Goal: Information Seeking & Learning: Learn about a topic

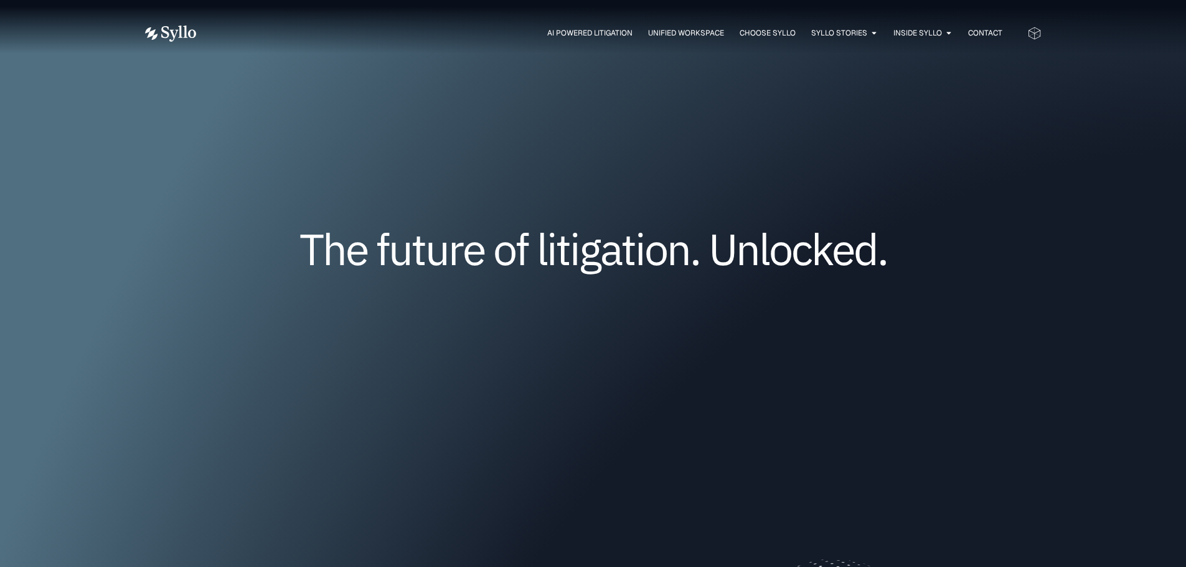
drag, startPoint x: 1079, startPoint y: 258, endPoint x: 1079, endPoint y: 75, distance: 182.4
click at [579, 29] on span "AI Powered Litigation" at bounding box center [589, 32] width 85 height 11
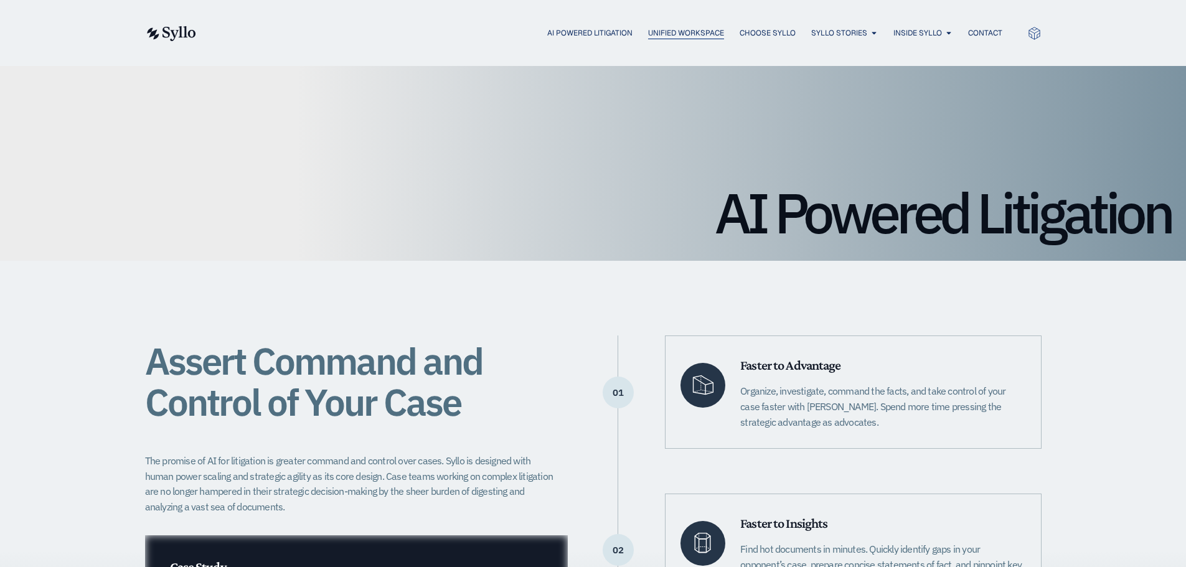
click at [688, 38] on span "Unified Workspace" at bounding box center [686, 32] width 76 height 11
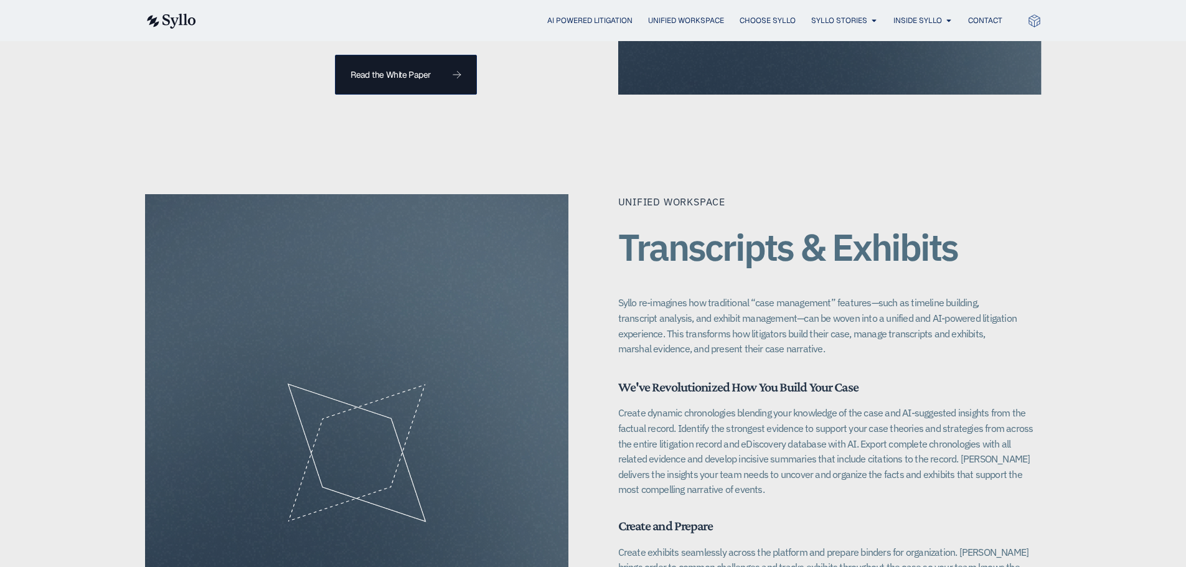
scroll to position [1494, 0]
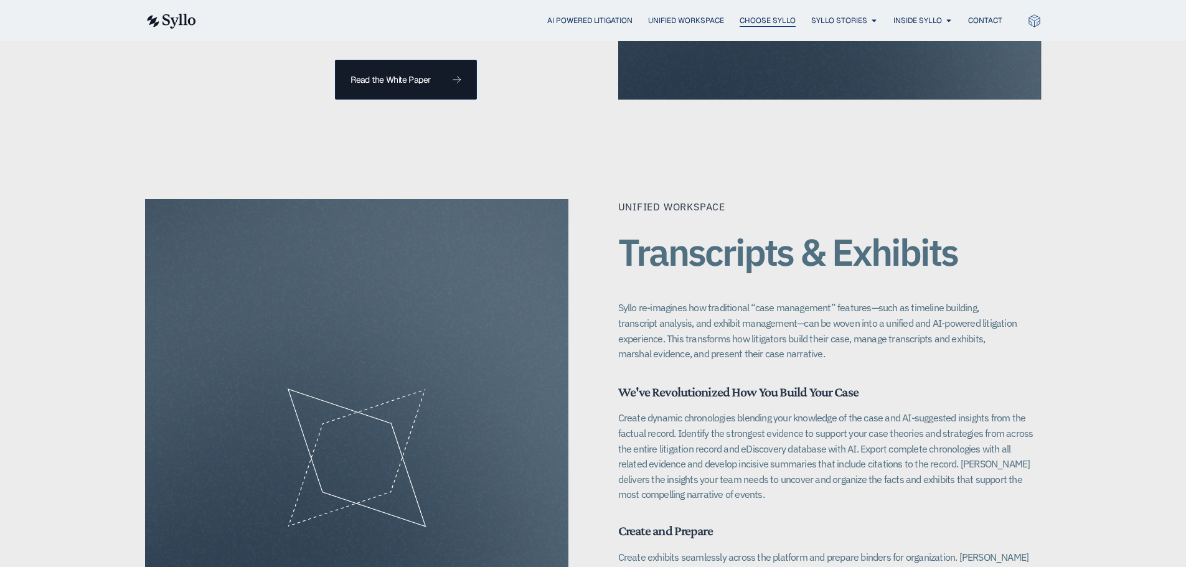
click at [777, 23] on span "Choose Syllo" at bounding box center [767, 20] width 56 height 11
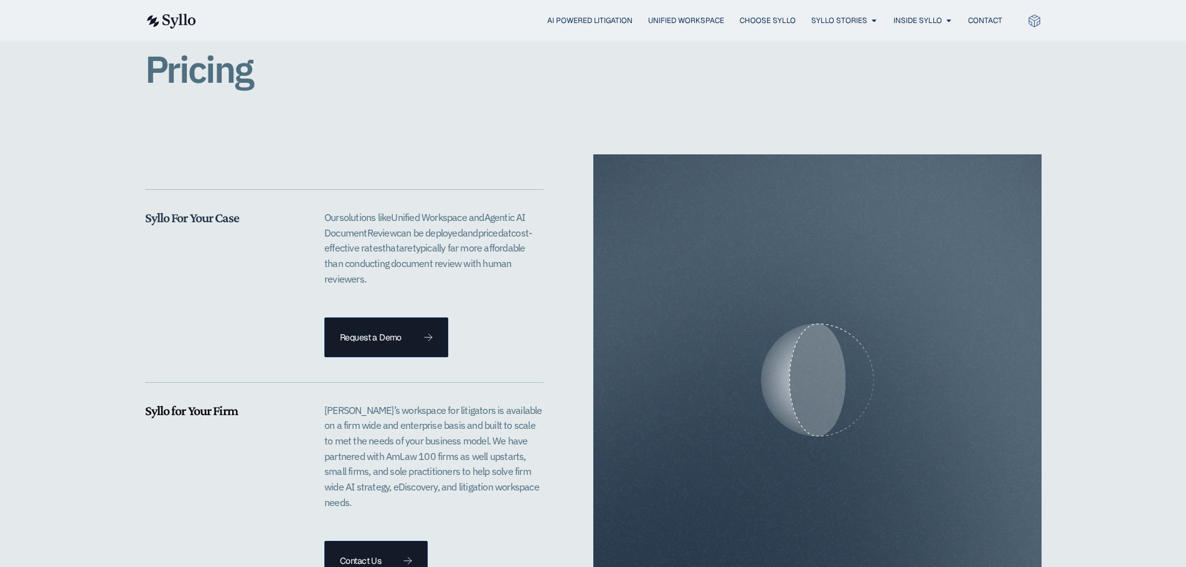
scroll to position [2460, 0]
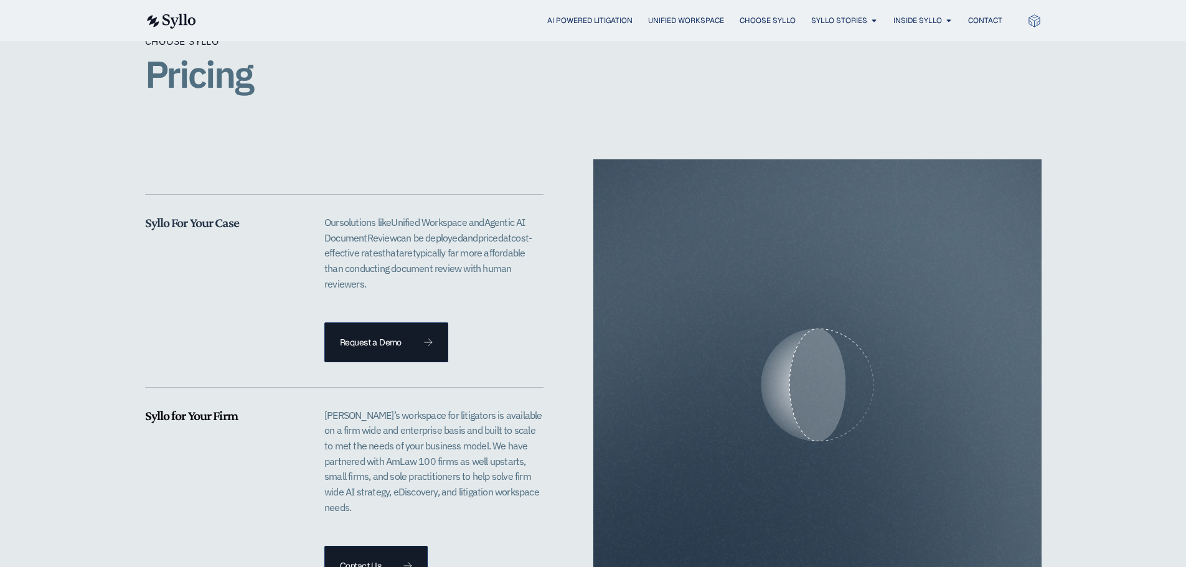
drag, startPoint x: 1046, startPoint y: 307, endPoint x: 1019, endPoint y: 178, distance: 132.3
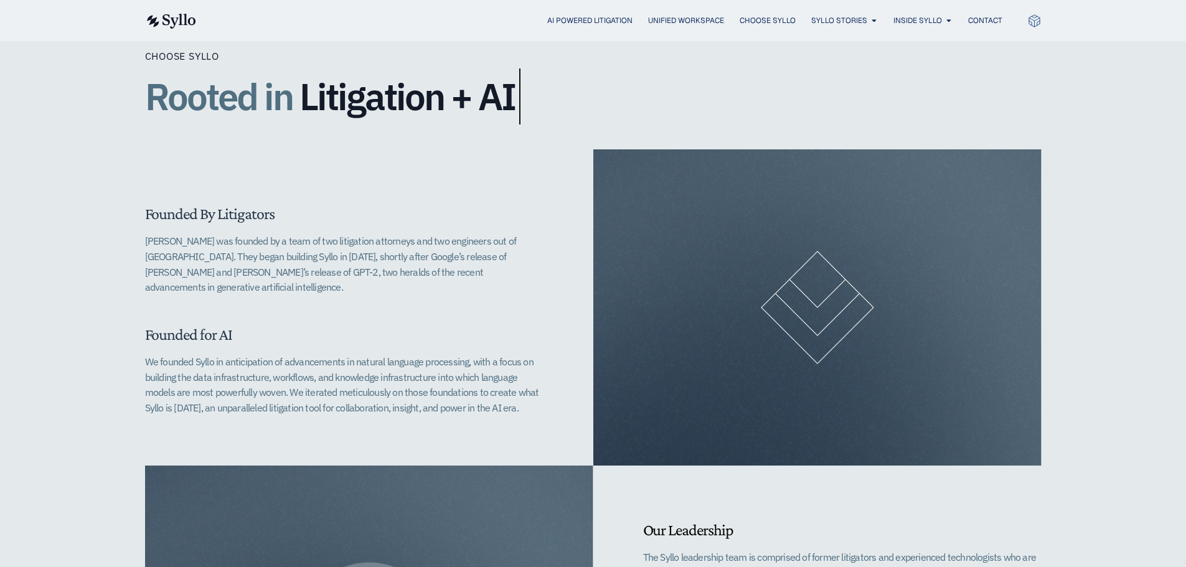
scroll to position [249, 0]
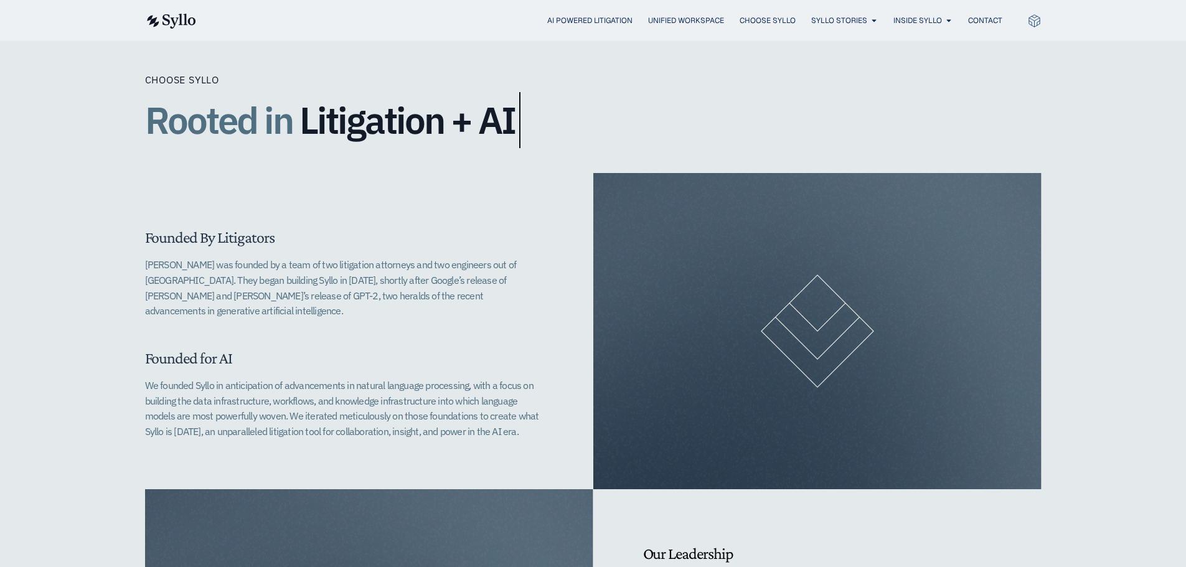
click at [502, 354] on div "Founded for AI We founded Syllo in anticipation of advancements in natural lang…" at bounding box center [344, 394] width 398 height 91
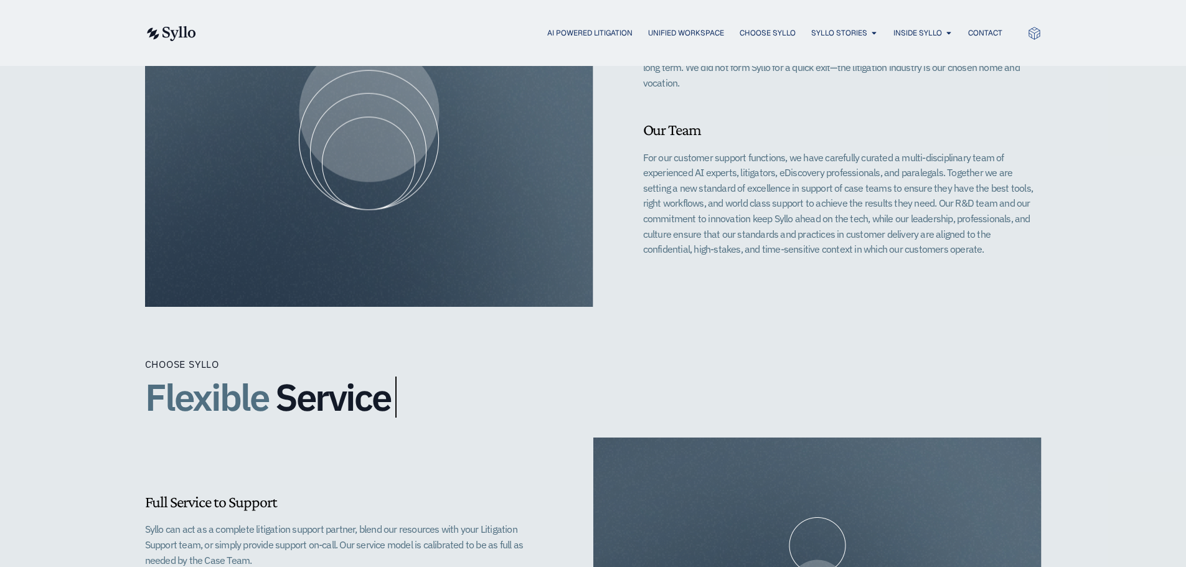
scroll to position [0, 0]
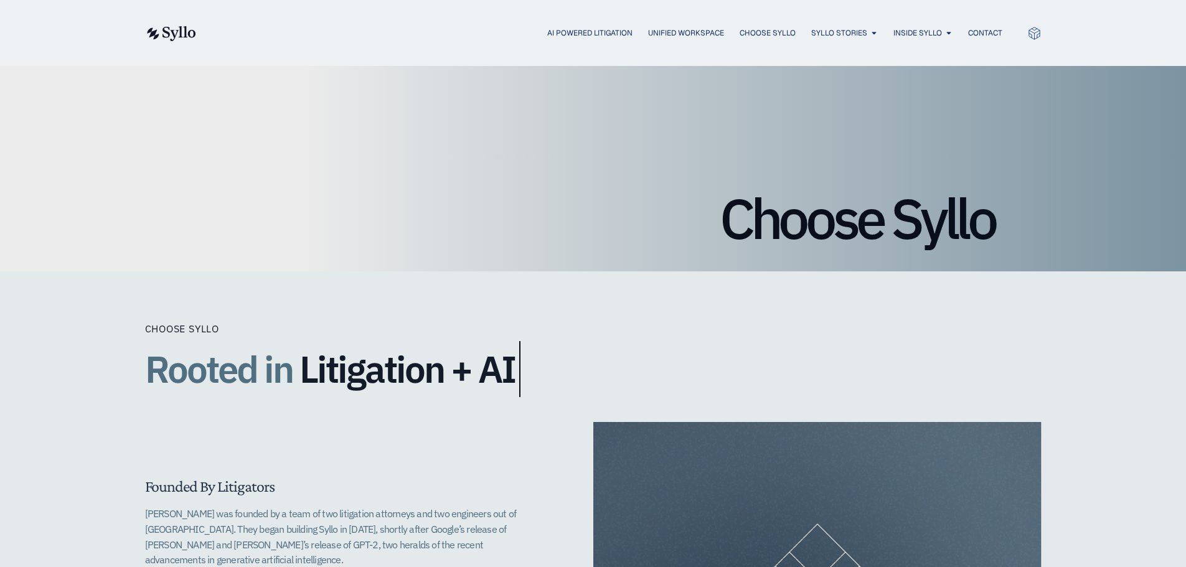
drag, startPoint x: 1051, startPoint y: 332, endPoint x: 1039, endPoint y: 100, distance: 233.1
click at [922, 67] on span "OUR TEAM" at bounding box center [917, 71] width 39 height 15
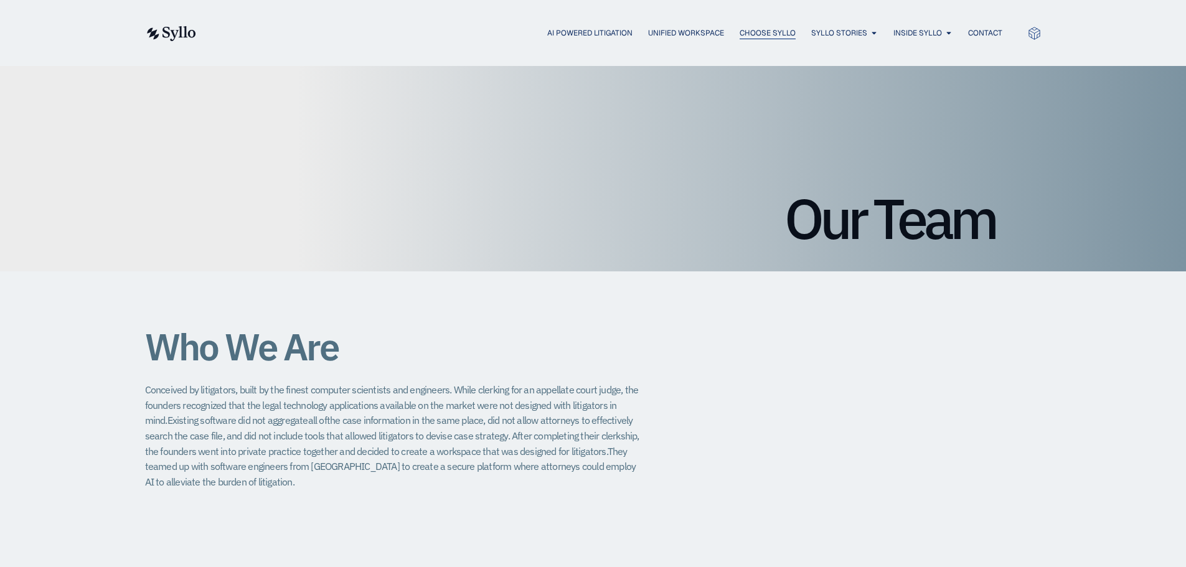
click at [764, 34] on span "Choose Syllo" at bounding box center [767, 32] width 56 height 11
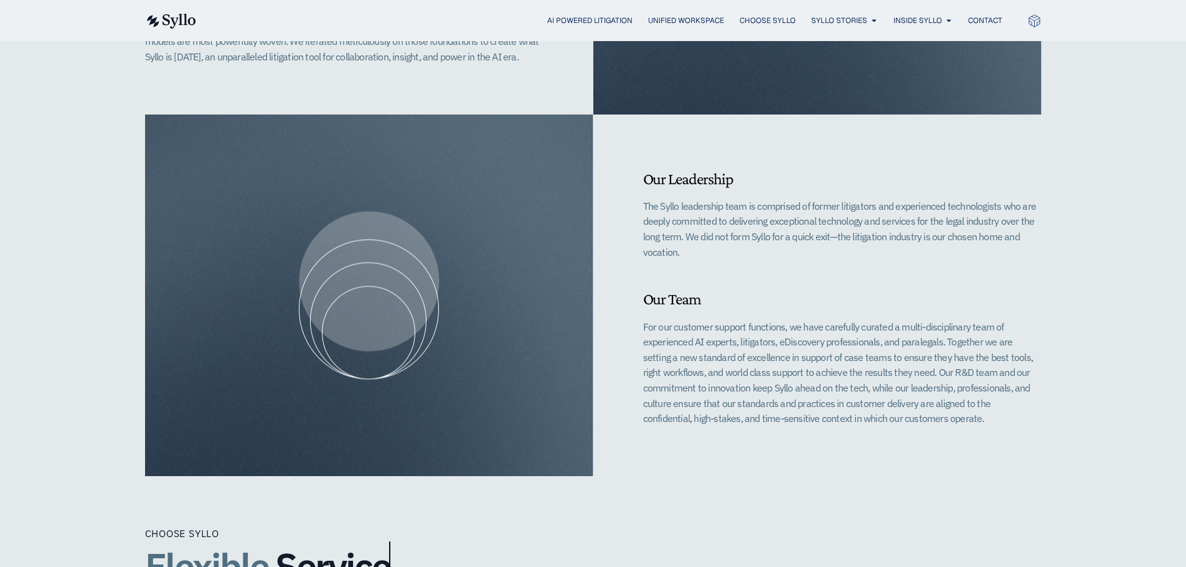
scroll to position [373, 0]
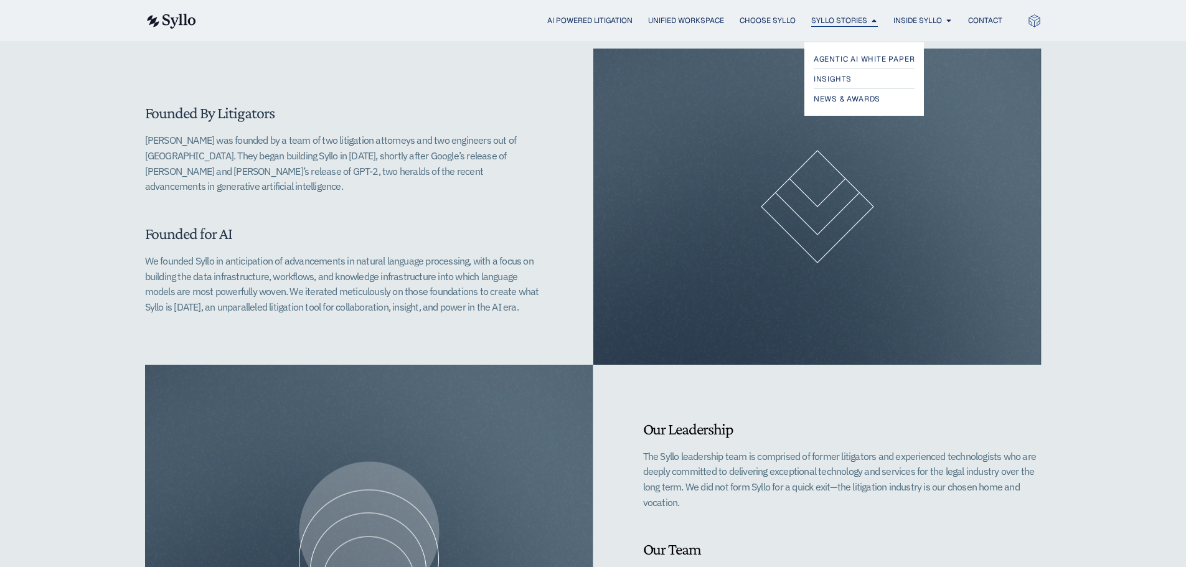
click at [838, 21] on span "Syllo Stories" at bounding box center [839, 20] width 56 height 11
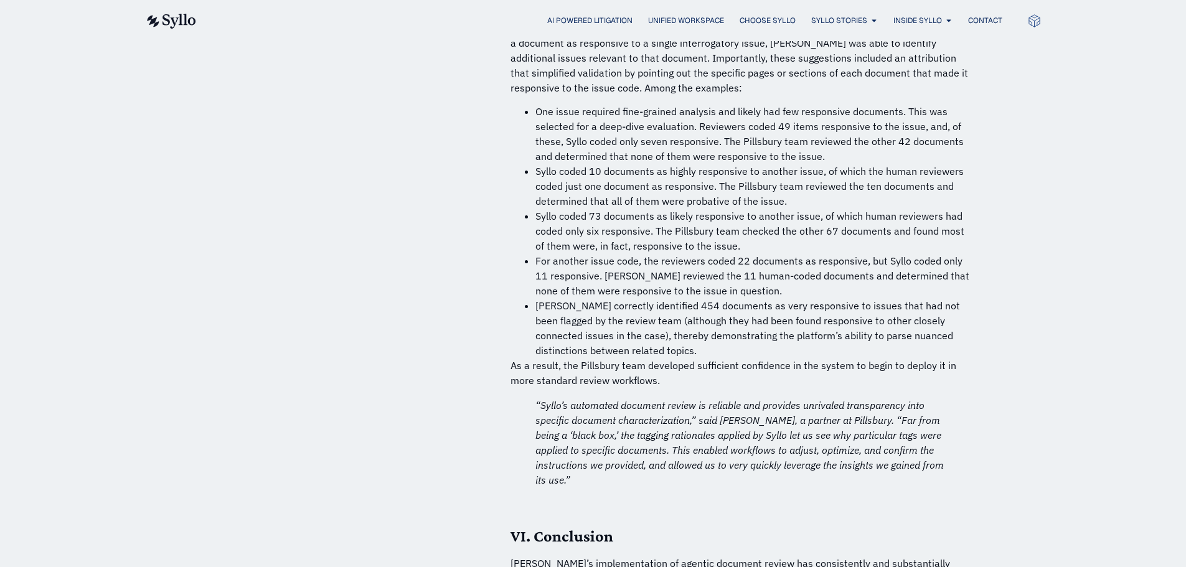
scroll to position [8652, 0]
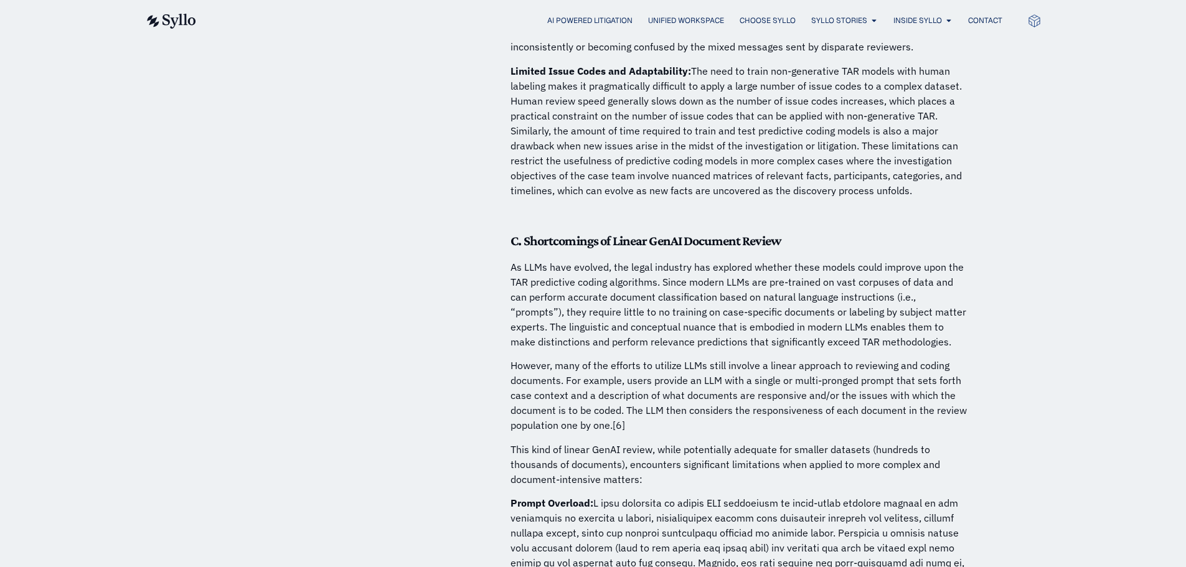
drag, startPoint x: 982, startPoint y: 278, endPoint x: 999, endPoint y: 80, distance: 199.3
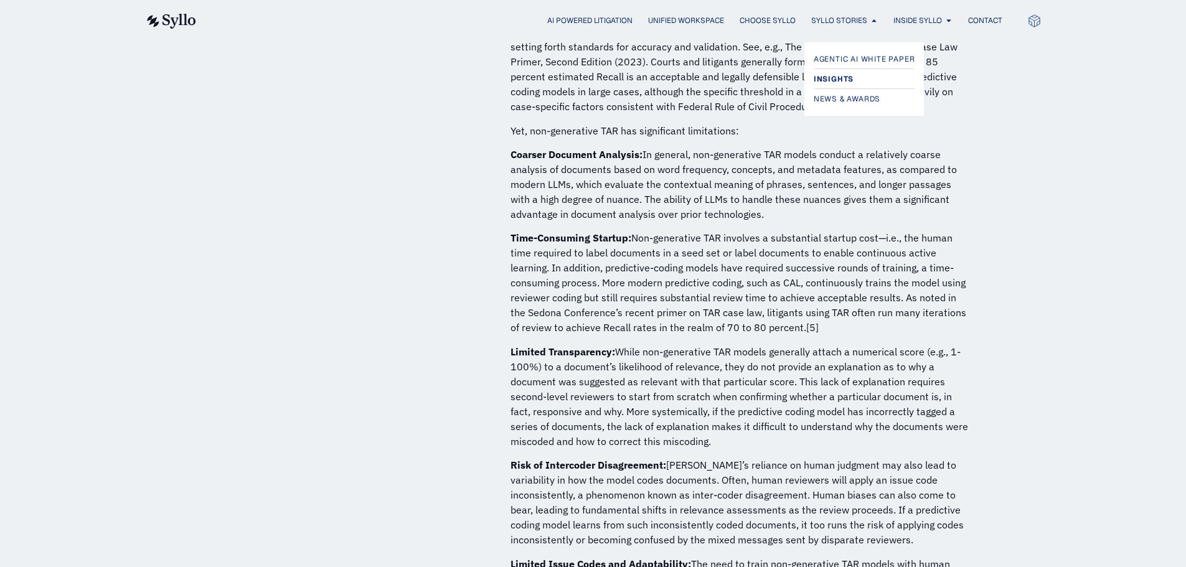
click at [840, 83] on span "Insights" at bounding box center [833, 79] width 40 height 15
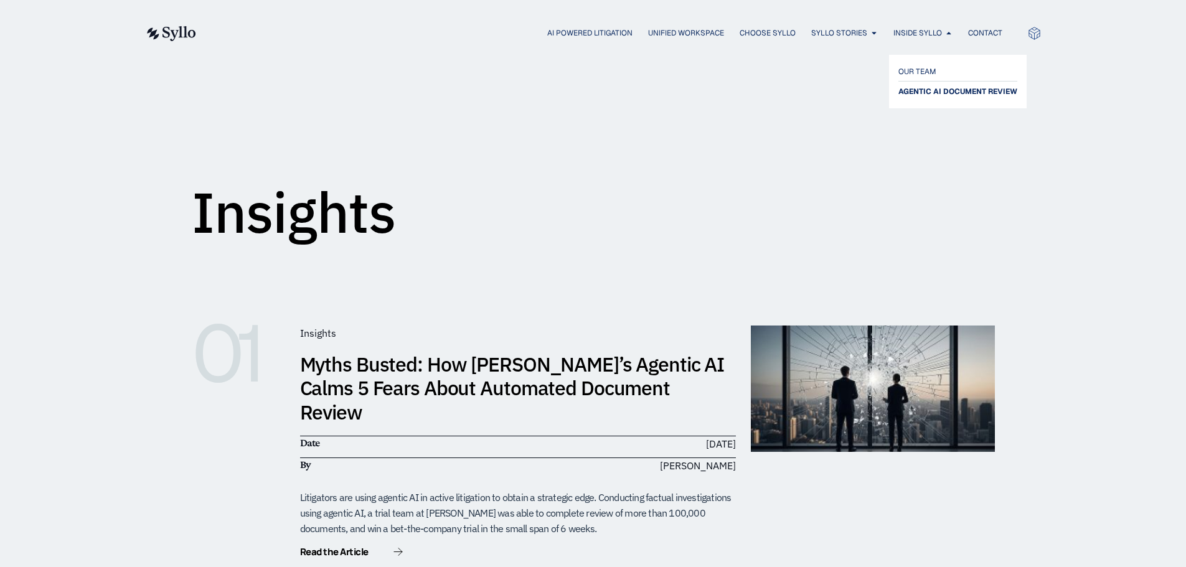
click at [911, 87] on span "AGENTIC AI DOCUMENT REVIEW" at bounding box center [957, 91] width 119 height 15
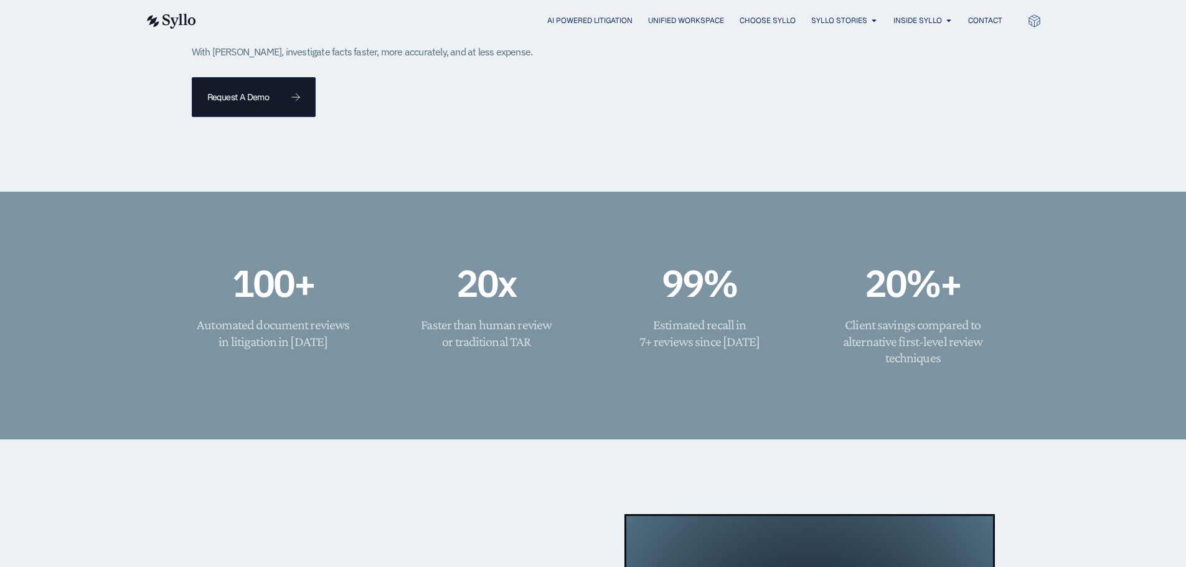
scroll to position [214, 0]
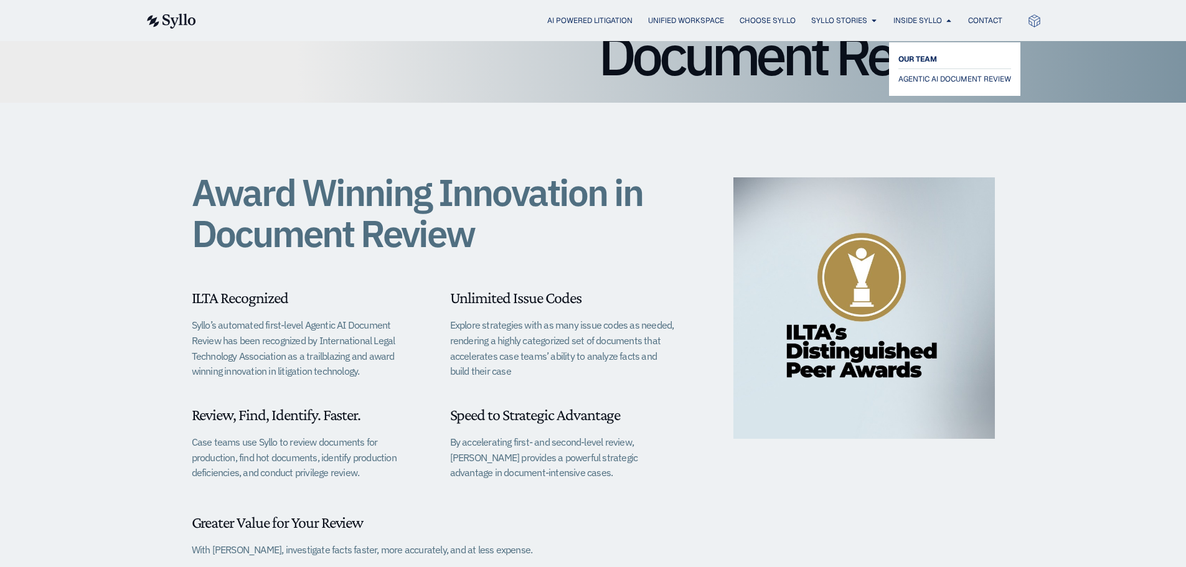
click at [937, 53] on span "OUR TEAM" at bounding box center [917, 59] width 39 height 15
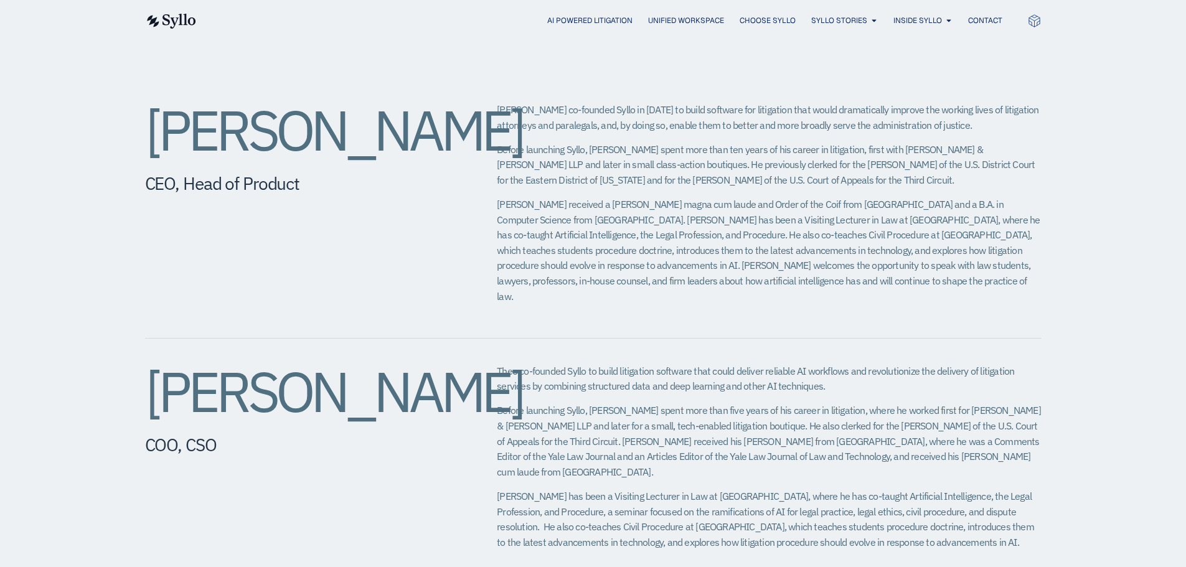
scroll to position [498, 0]
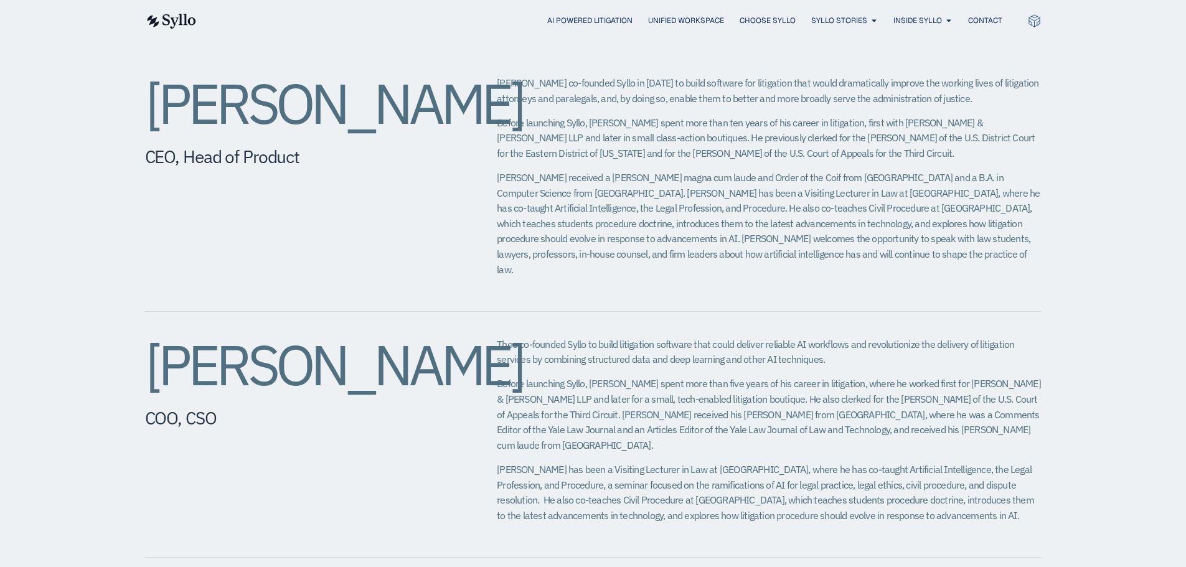
click at [749, 212] on p "[PERSON_NAME] received a [PERSON_NAME] magna cum laude and Order of the Coif fr…" at bounding box center [769, 223] width 544 height 107
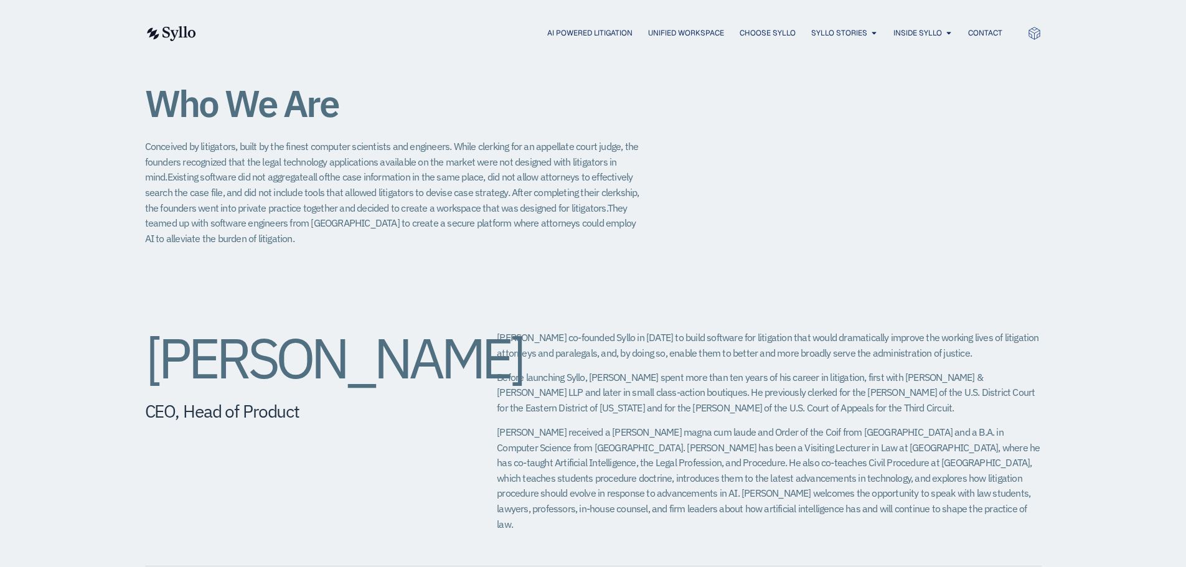
scroll to position [0, 0]
